Goal: Communication & Community: Answer question/provide support

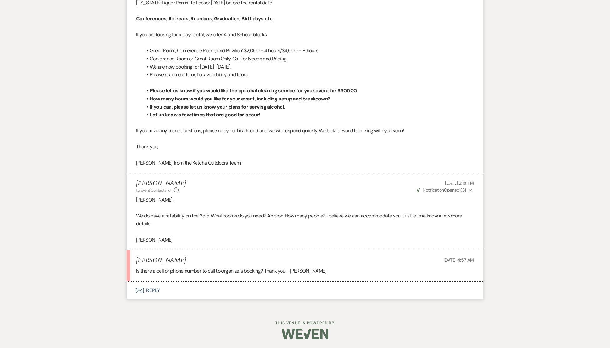
scroll to position [724, 0]
click at [153, 288] on button "Envelope Reply" at bounding box center [305, 290] width 357 height 18
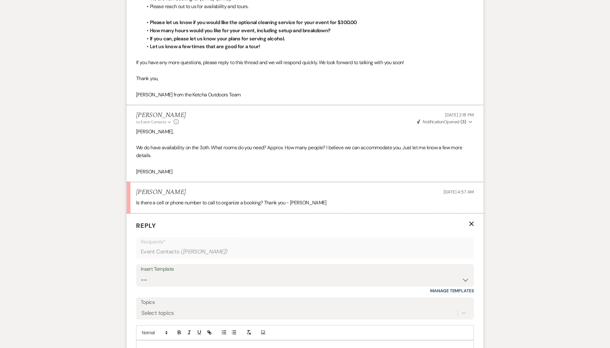
scroll to position [873, 0]
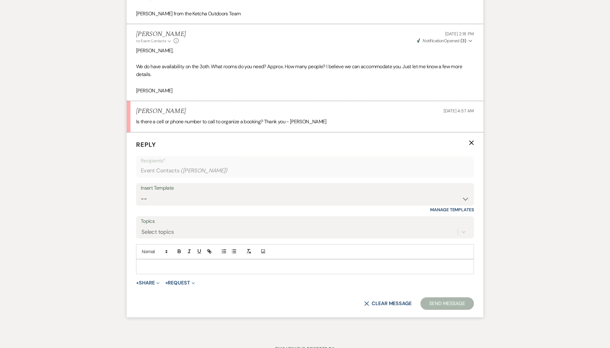
click at [150, 262] on div at bounding box center [304, 266] width 337 height 14
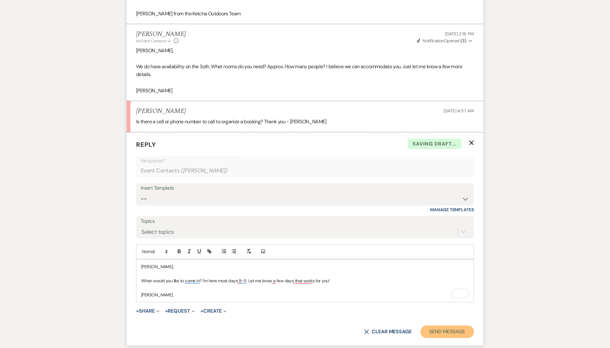
click at [452, 330] on button "Send Message" at bounding box center [448, 331] width 54 height 13
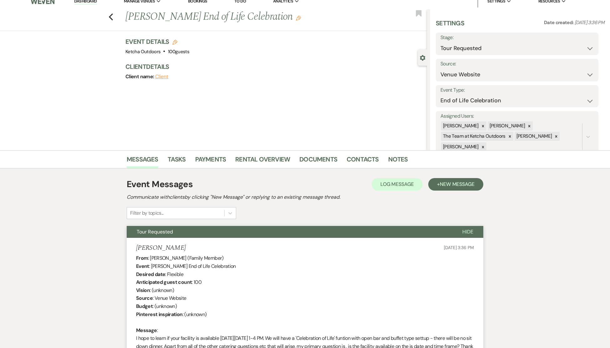
scroll to position [0, 0]
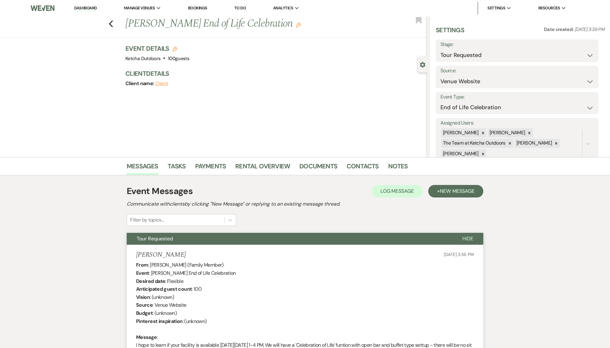
click at [90, 8] on link "Dashboard" at bounding box center [85, 8] width 23 height 6
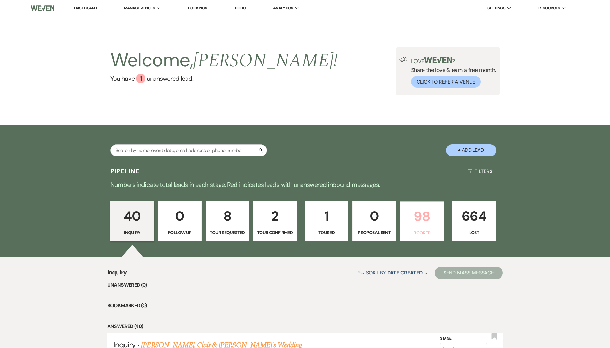
click at [427, 220] on p "98" at bounding box center [422, 216] width 36 height 21
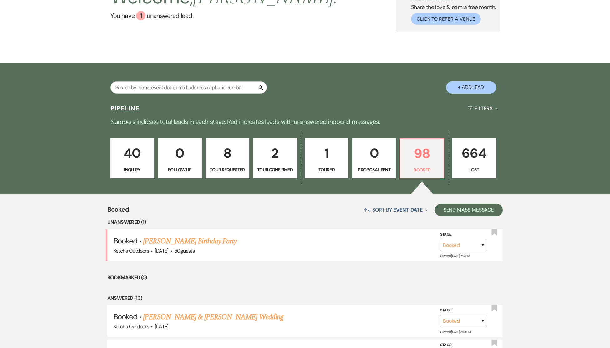
scroll to position [63, 0]
click at [192, 245] on link "[PERSON_NAME] Birthday Party" at bounding box center [190, 240] width 94 height 11
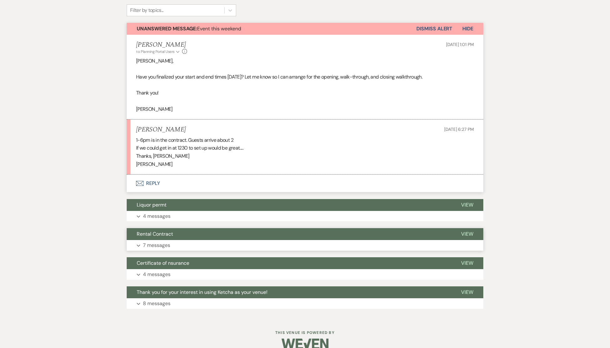
scroll to position [166, 0]
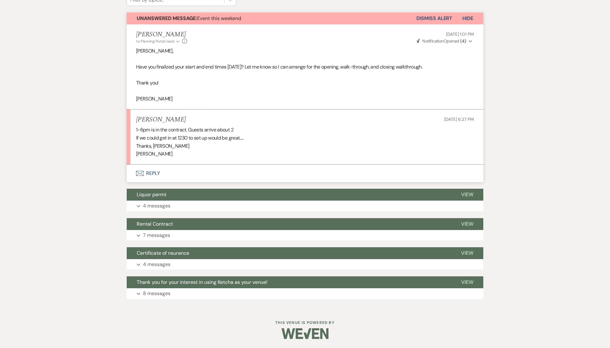
click at [151, 173] on button "Envelope Reply" at bounding box center [305, 174] width 357 height 18
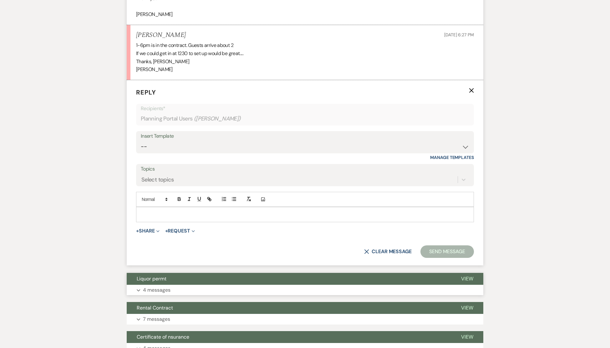
scroll to position [322, 0]
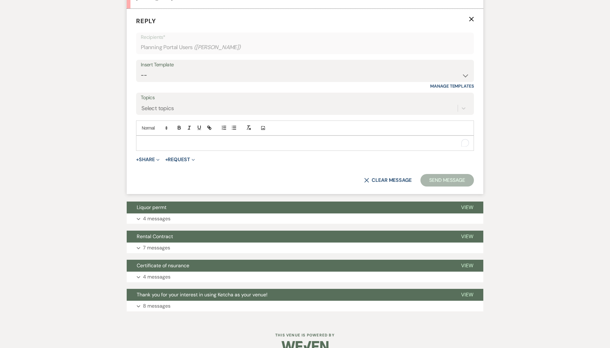
click at [175, 141] on p "To enrich screen reader interactions, please activate Accessibility in Grammarl…" at bounding box center [305, 143] width 328 height 7
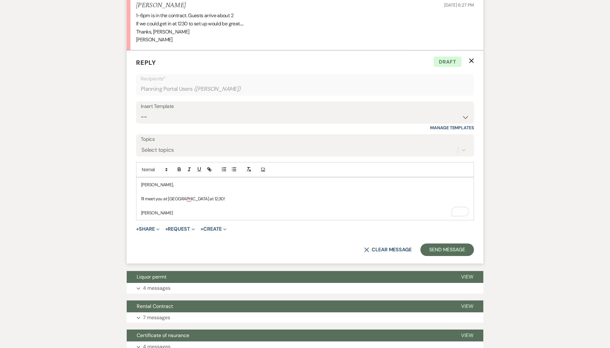
scroll to position [283, 0]
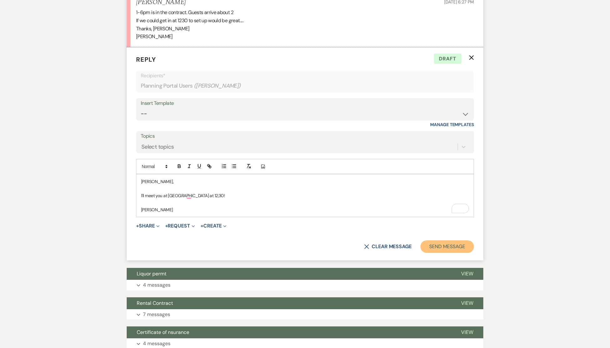
click at [436, 245] on button "Send Message" at bounding box center [448, 246] width 54 height 13
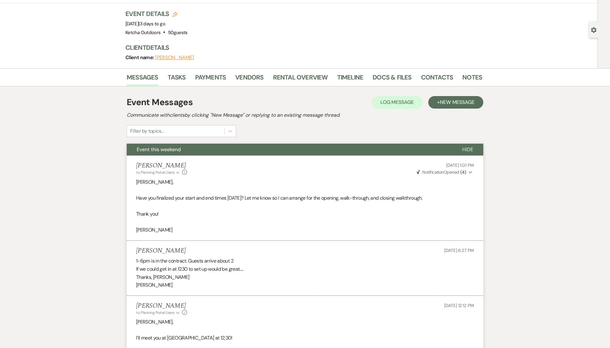
scroll to position [0, 0]
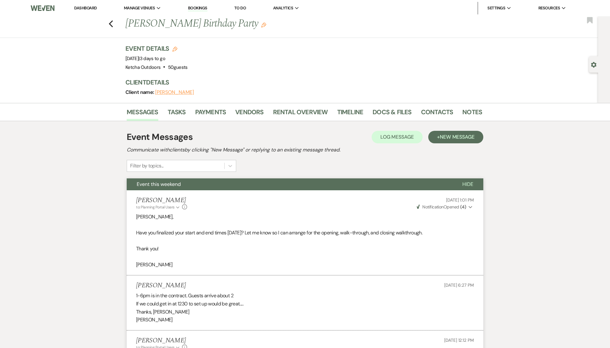
click at [82, 6] on link "Dashboard" at bounding box center [85, 7] width 23 height 5
